Goal: Transaction & Acquisition: Purchase product/service

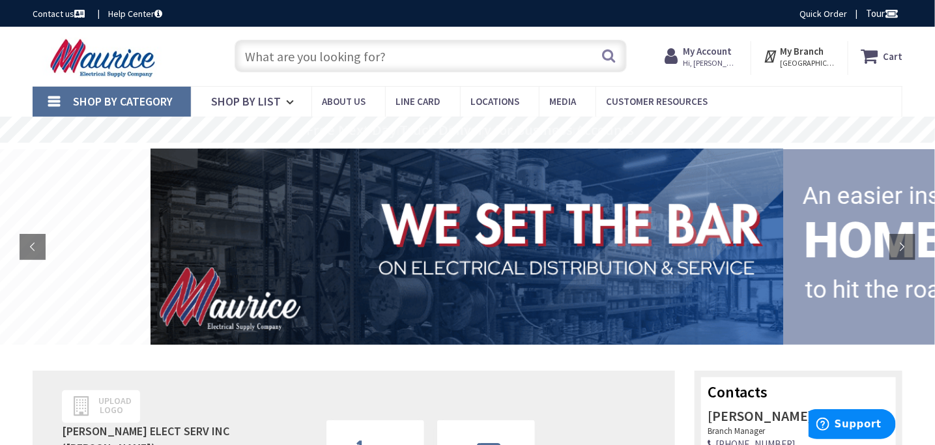
click at [112, 101] on span "Shop By Category" at bounding box center [123, 101] width 100 height 15
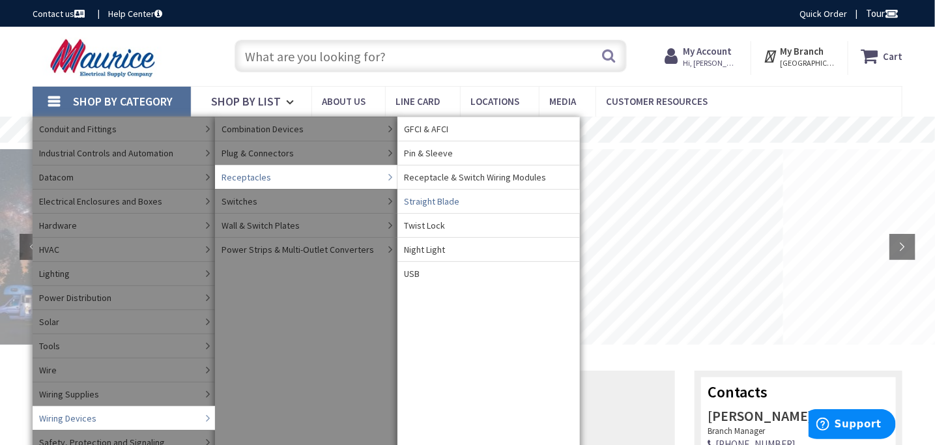
click at [437, 199] on span "Straight Blade" at bounding box center [431, 201] width 55 height 13
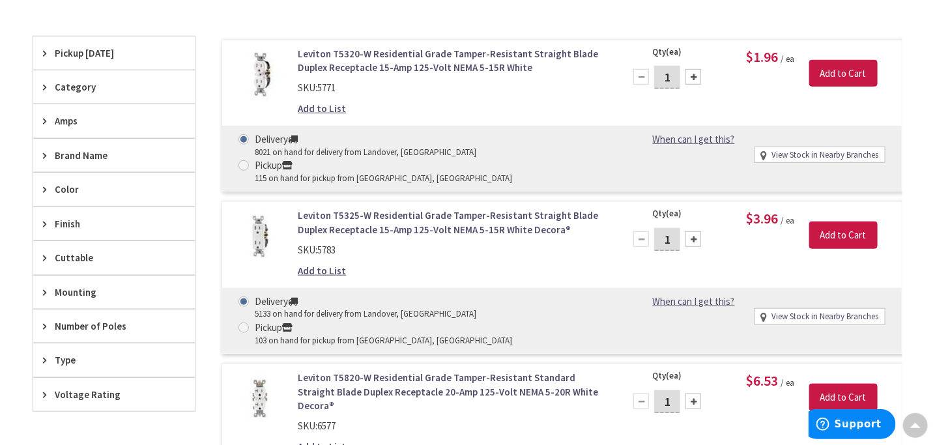
scroll to position [391, 0]
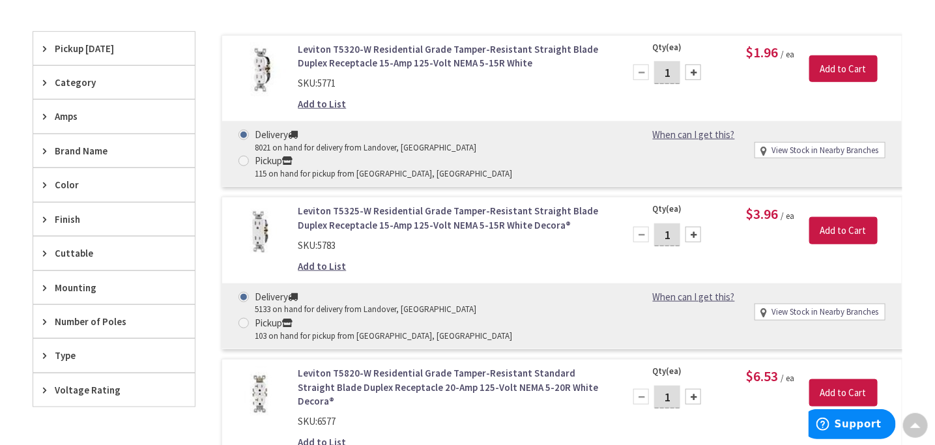
click at [55, 183] on span "Color" at bounding box center [108, 185] width 106 height 14
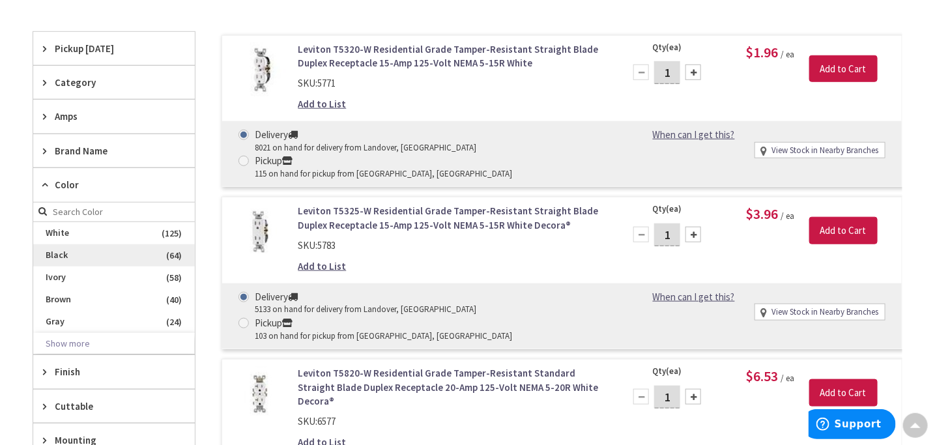
click at [44, 249] on span "Black" at bounding box center [114, 255] width 162 height 22
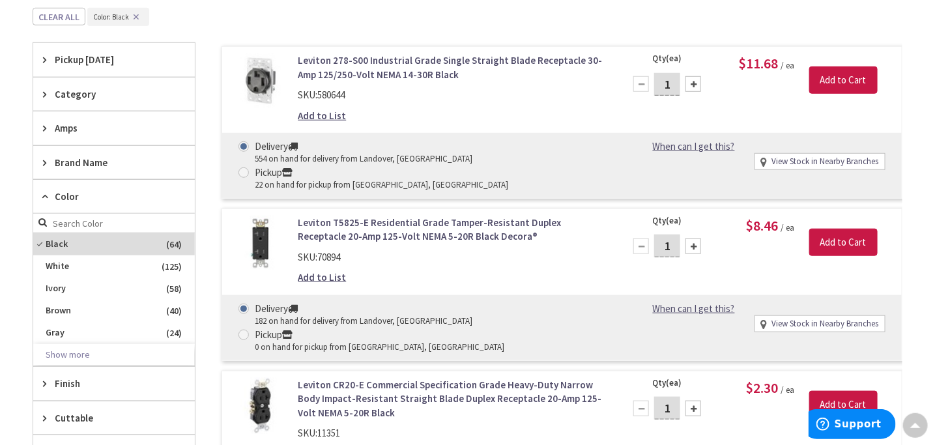
click at [100, 125] on span "Amps" at bounding box center [108, 128] width 106 height 14
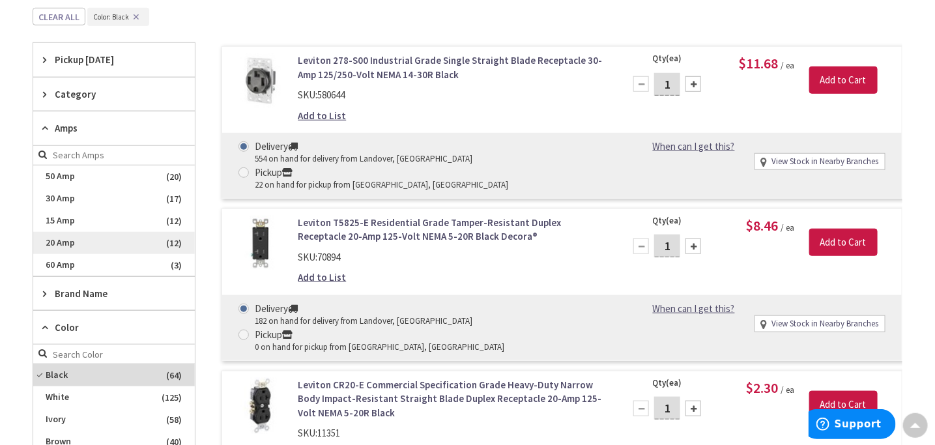
click at [60, 243] on span "20 Amp" at bounding box center [114, 243] width 162 height 22
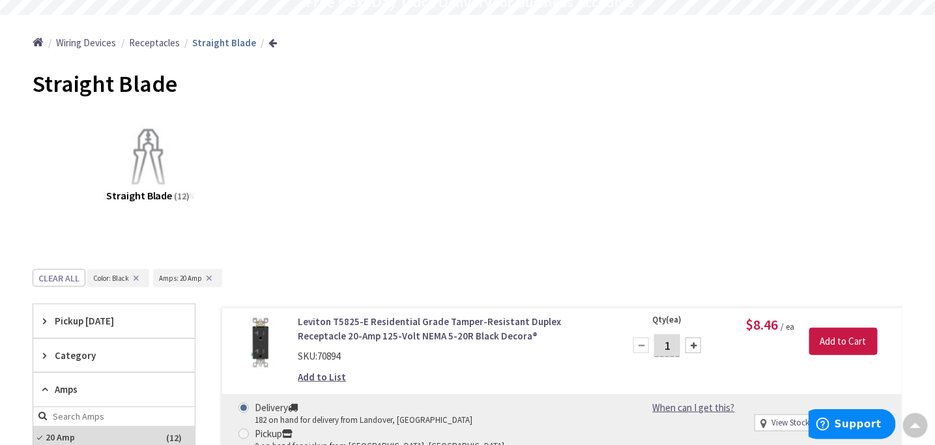
scroll to position [0, 0]
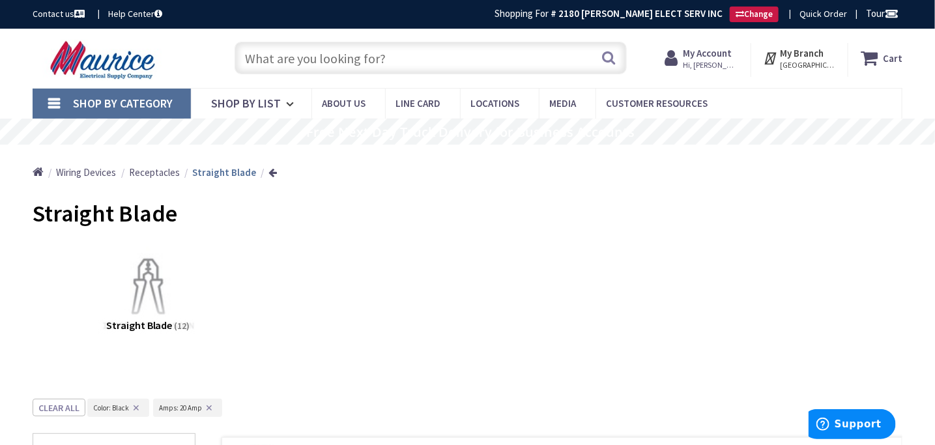
click at [433, 209] on div "Straight Blade" at bounding box center [468, 215] width 870 height 49
